Goal: Information Seeking & Learning: Learn about a topic

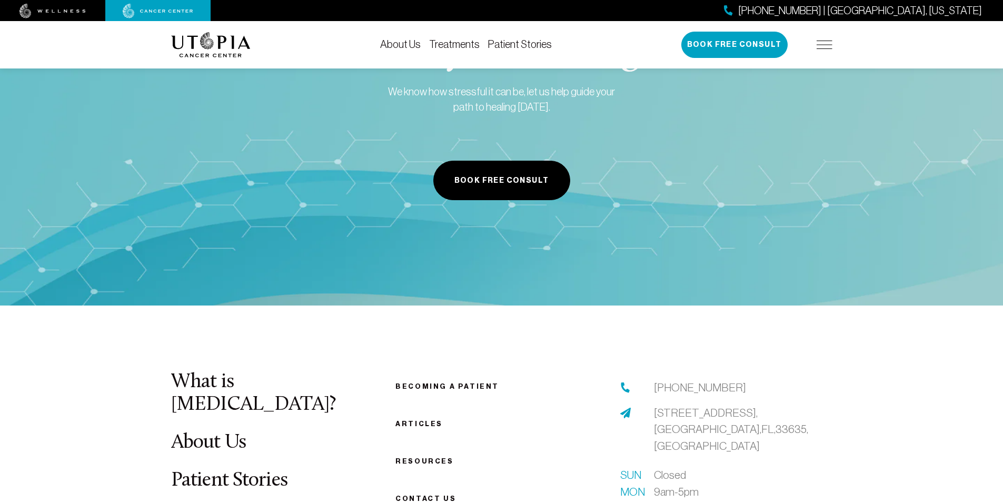
scroll to position [3895, 0]
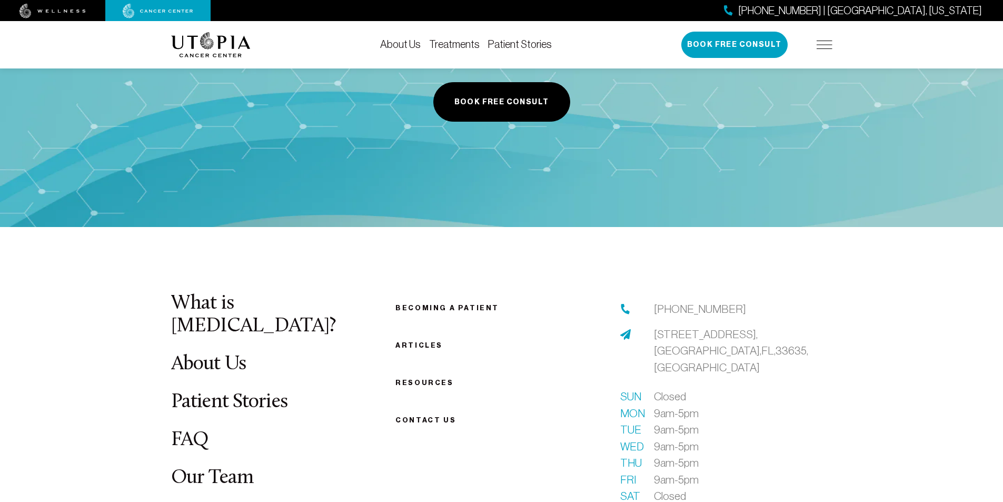
click at [287, 293] on link "What is [MEDICAL_DATA]?" at bounding box center [253, 314] width 165 height 43
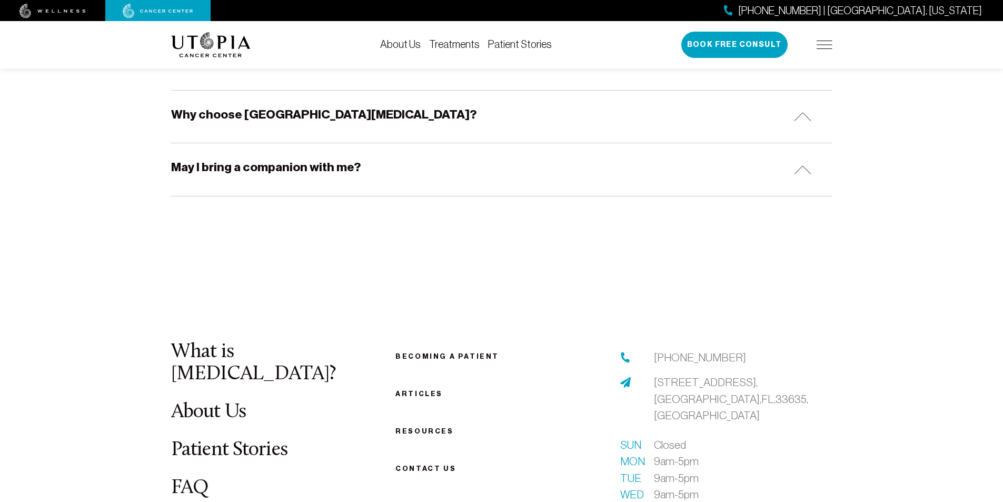
scroll to position [3449, 0]
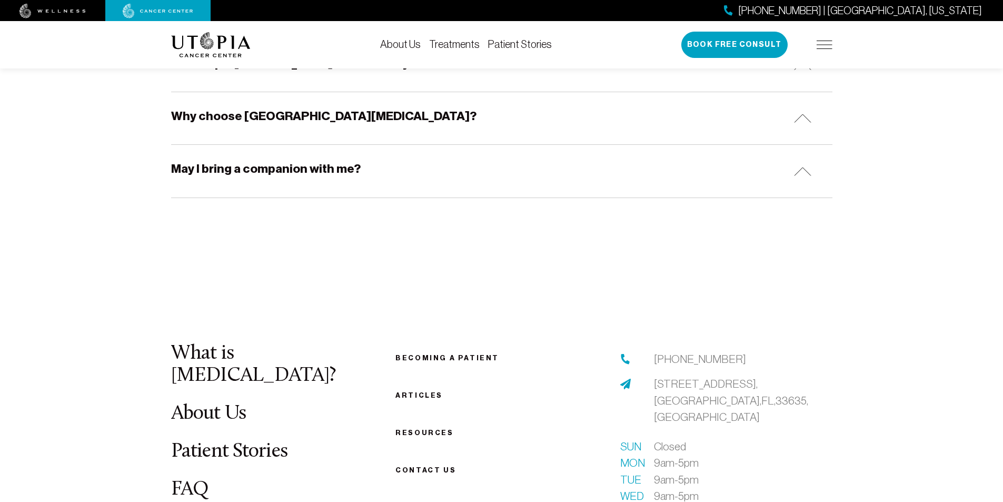
click at [475, 354] on link "Becoming a patient" at bounding box center [447, 358] width 104 height 8
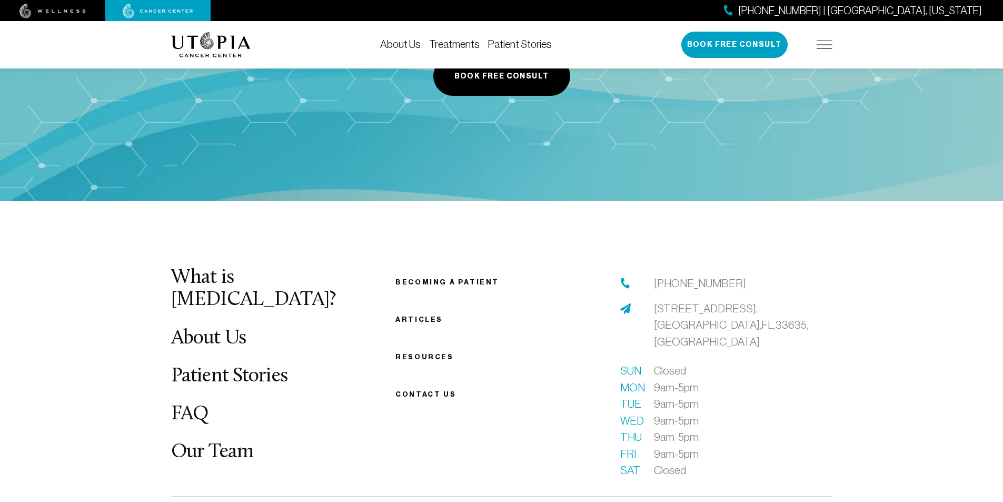
scroll to position [1368, 0]
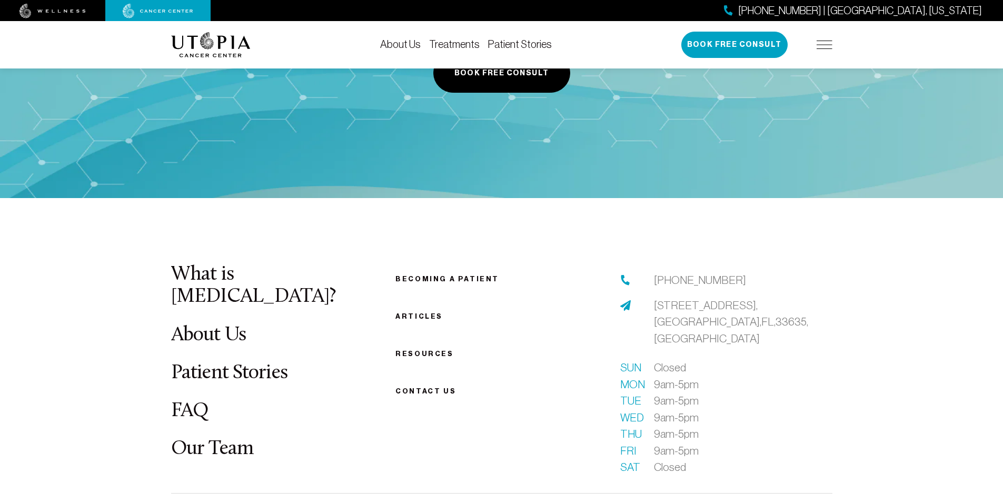
click at [274, 277] on link "What is [MEDICAL_DATA]?" at bounding box center [253, 285] width 165 height 43
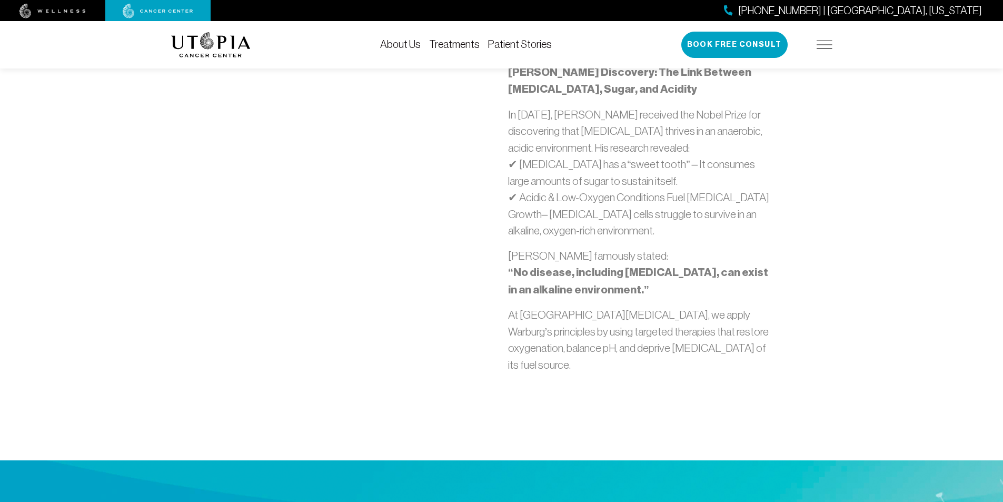
scroll to position [790, 0]
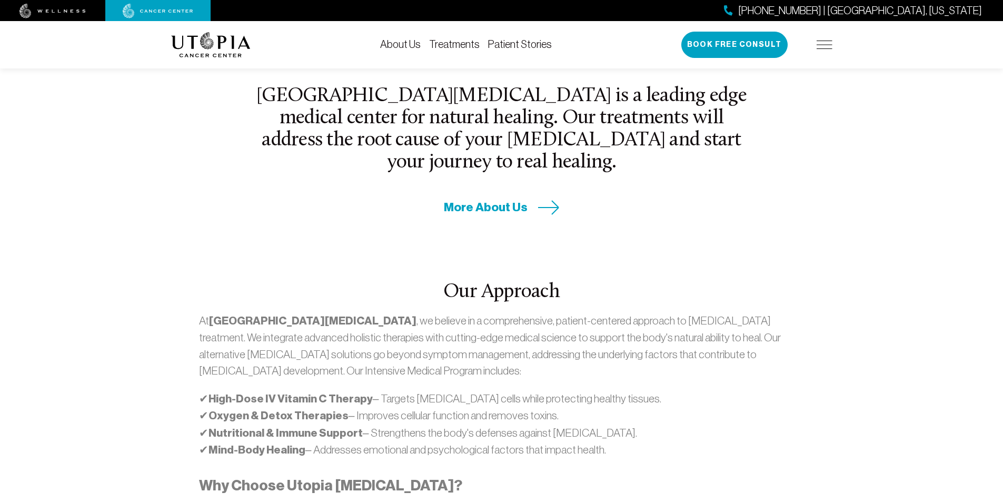
scroll to position [316, 0]
